Goal: Check status: Check status

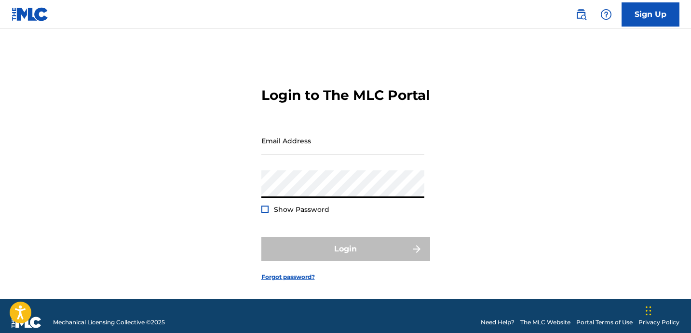
type input "[EMAIL_ADDRESS][DOMAIN_NAME]"
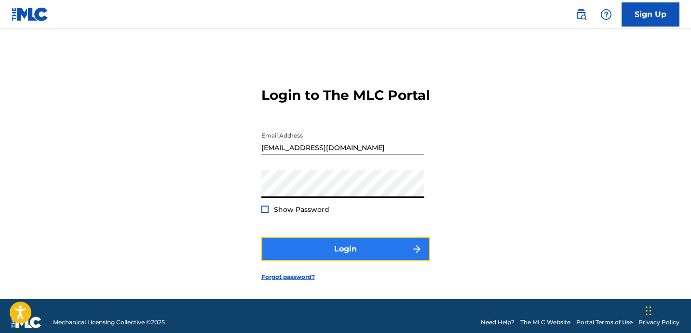
click at [325, 257] on button "Login" at bounding box center [345, 249] width 169 height 24
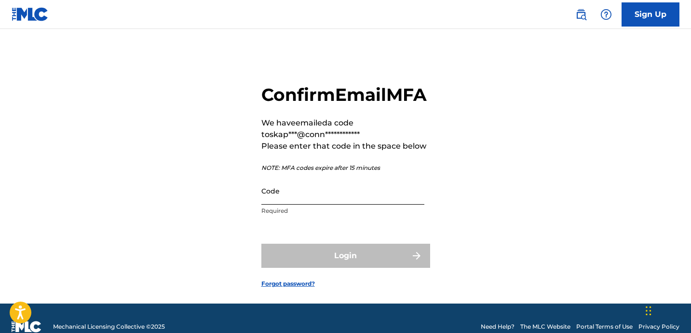
click at [304, 204] on input "Code" at bounding box center [342, 190] width 163 height 27
paste input "519665"
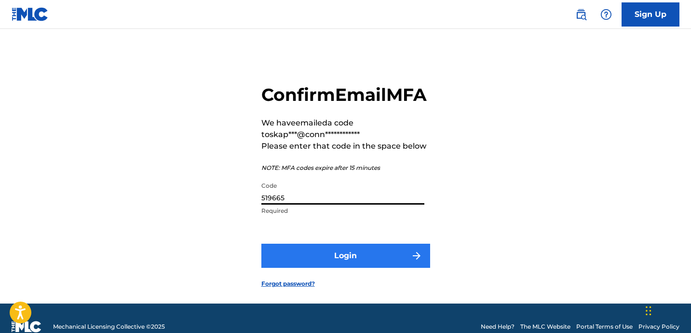
type input "519665"
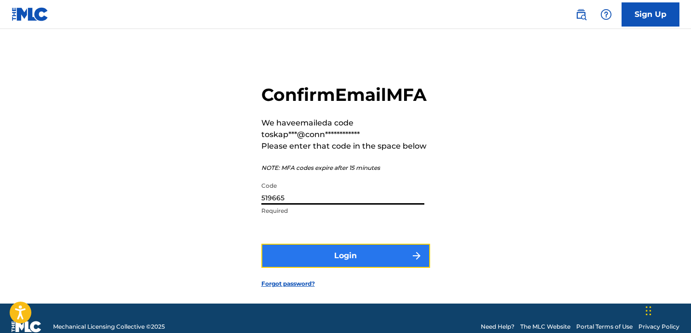
click at [357, 268] on button "Login" at bounding box center [345, 256] width 169 height 24
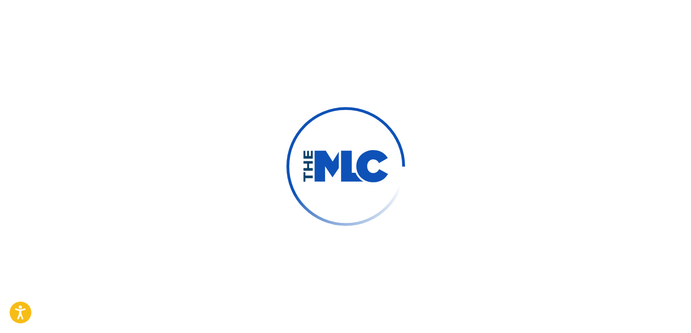
click at [470, 253] on div at bounding box center [345, 166] width 691 height 333
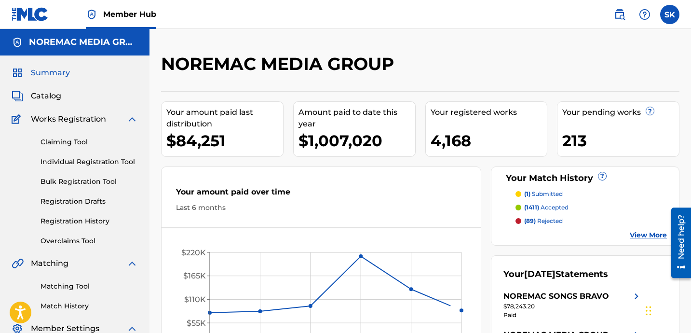
click at [407, 89] on div "NOREMAC MEDIA GROUP Your amount paid last distribution $84,251 Amount paid to d…" at bounding box center [420, 234] width 518 height 363
